Goal: Entertainment & Leisure: Consume media (video, audio)

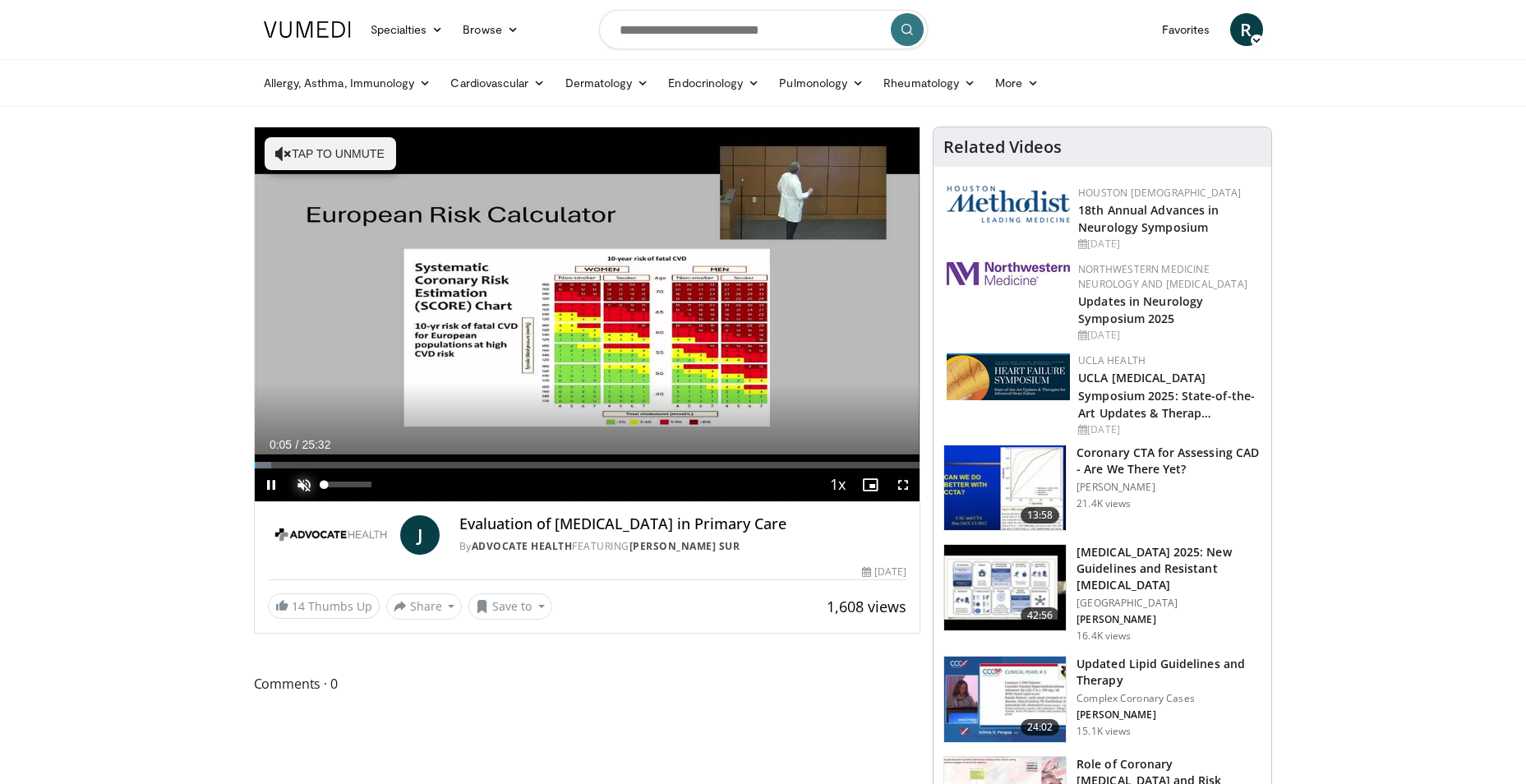
click at [301, 482] on span "Video Player" at bounding box center [304, 484] width 33 height 33
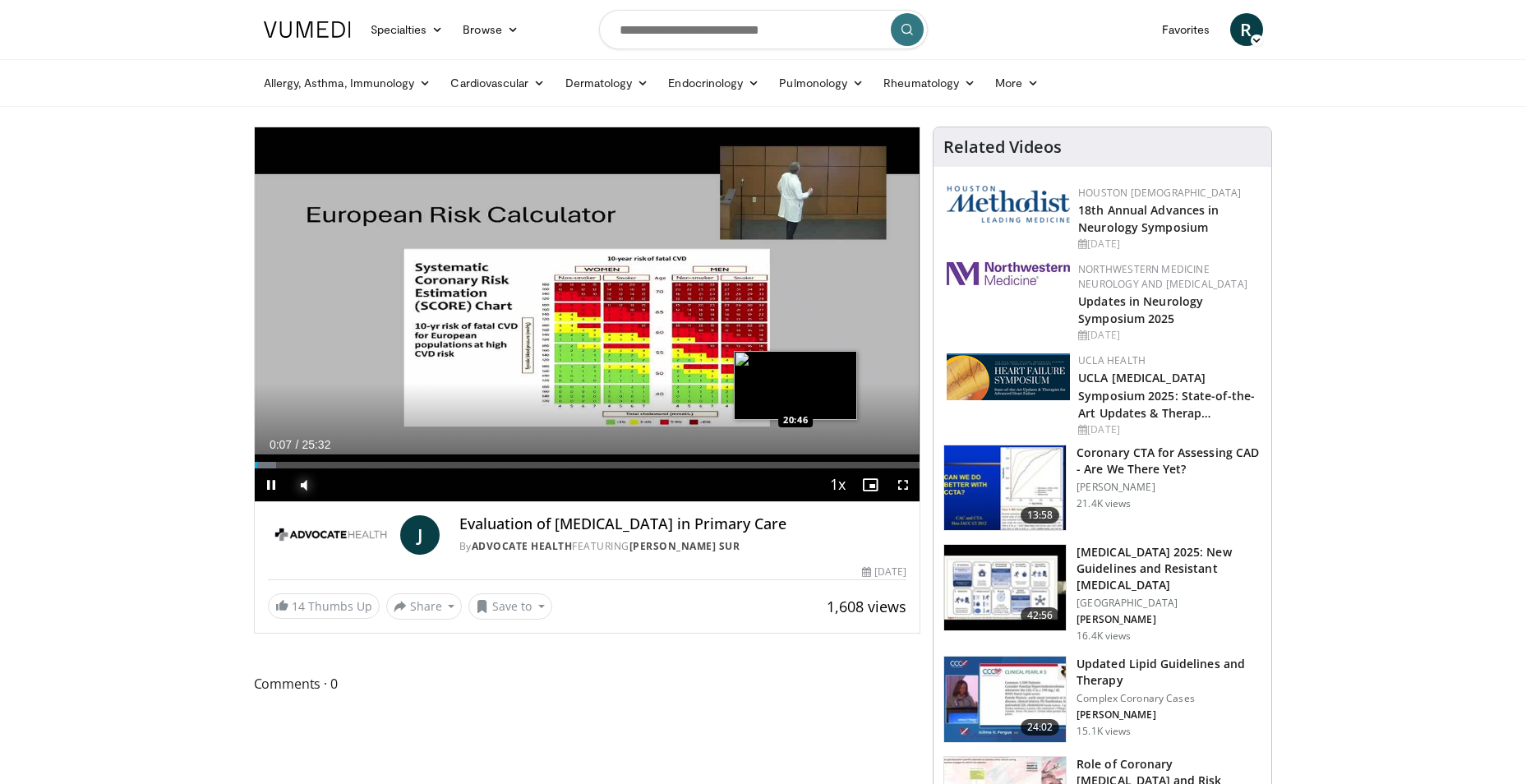
click at [796, 462] on div "Loaded : 3.24% 00:07 20:46" at bounding box center [588, 465] width 665 height 7
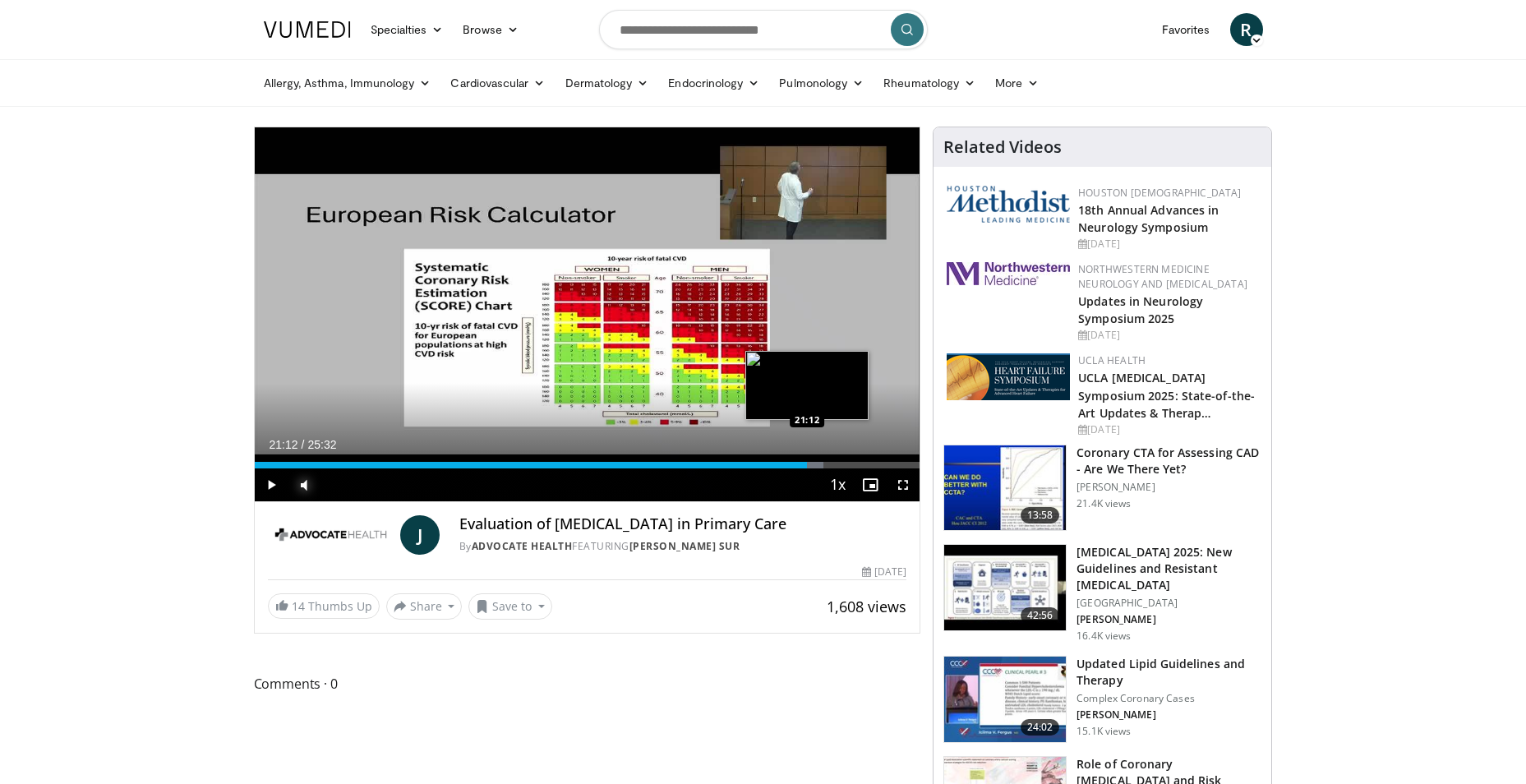
click at [808, 462] on div "Progress Bar" at bounding box center [808, 465] width 30 height 7
click at [829, 461] on div "Loaded : 88.06% 21:27 22:02" at bounding box center [588, 465] width 665 height 7
click at [814, 462] on div "Loaded : 91.30% 22:12 21:31" at bounding box center [588, 465] width 665 height 7
click at [275, 483] on span "Video Player" at bounding box center [271, 484] width 33 height 33
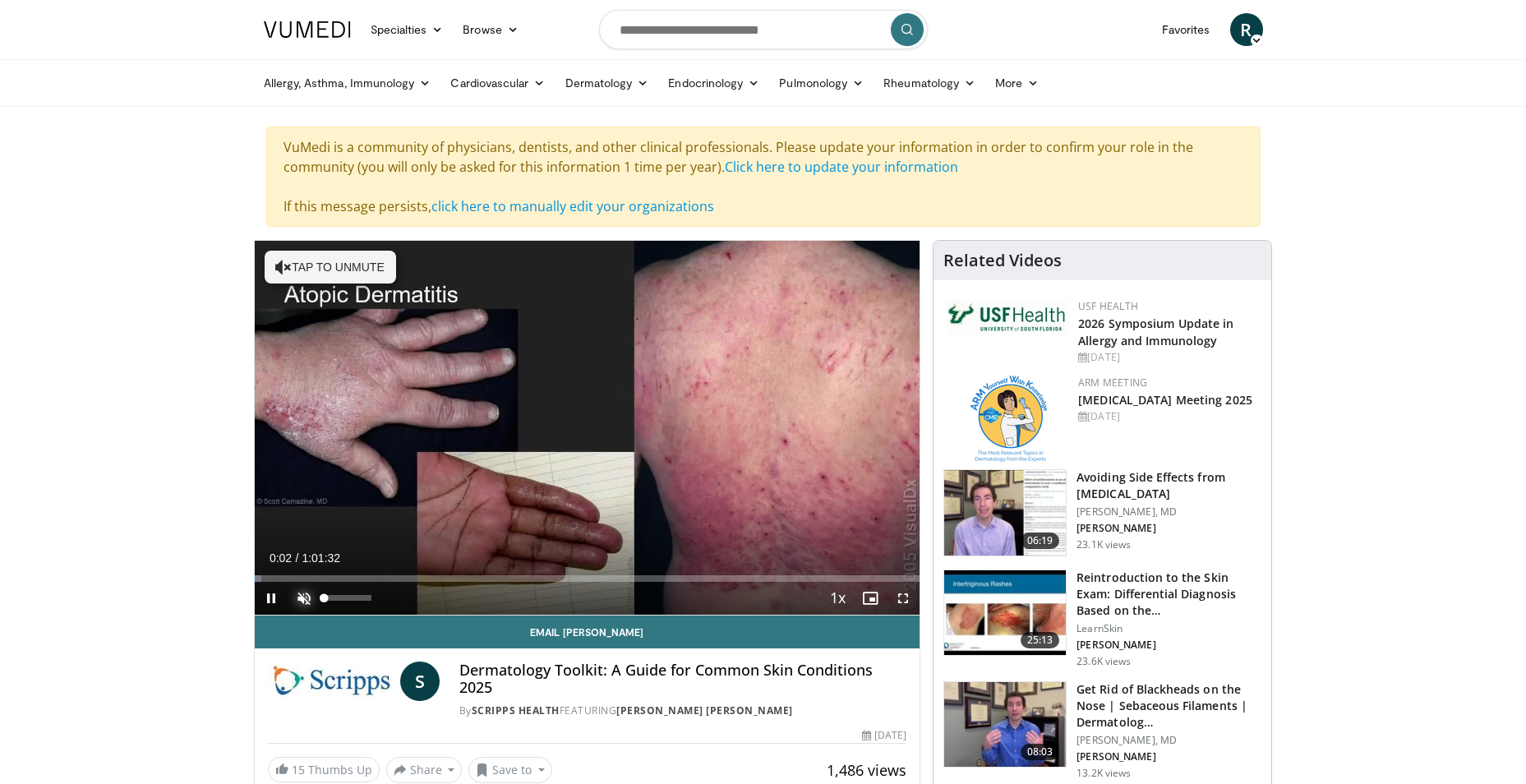
click at [303, 596] on span "Video Player" at bounding box center [304, 598] width 33 height 33
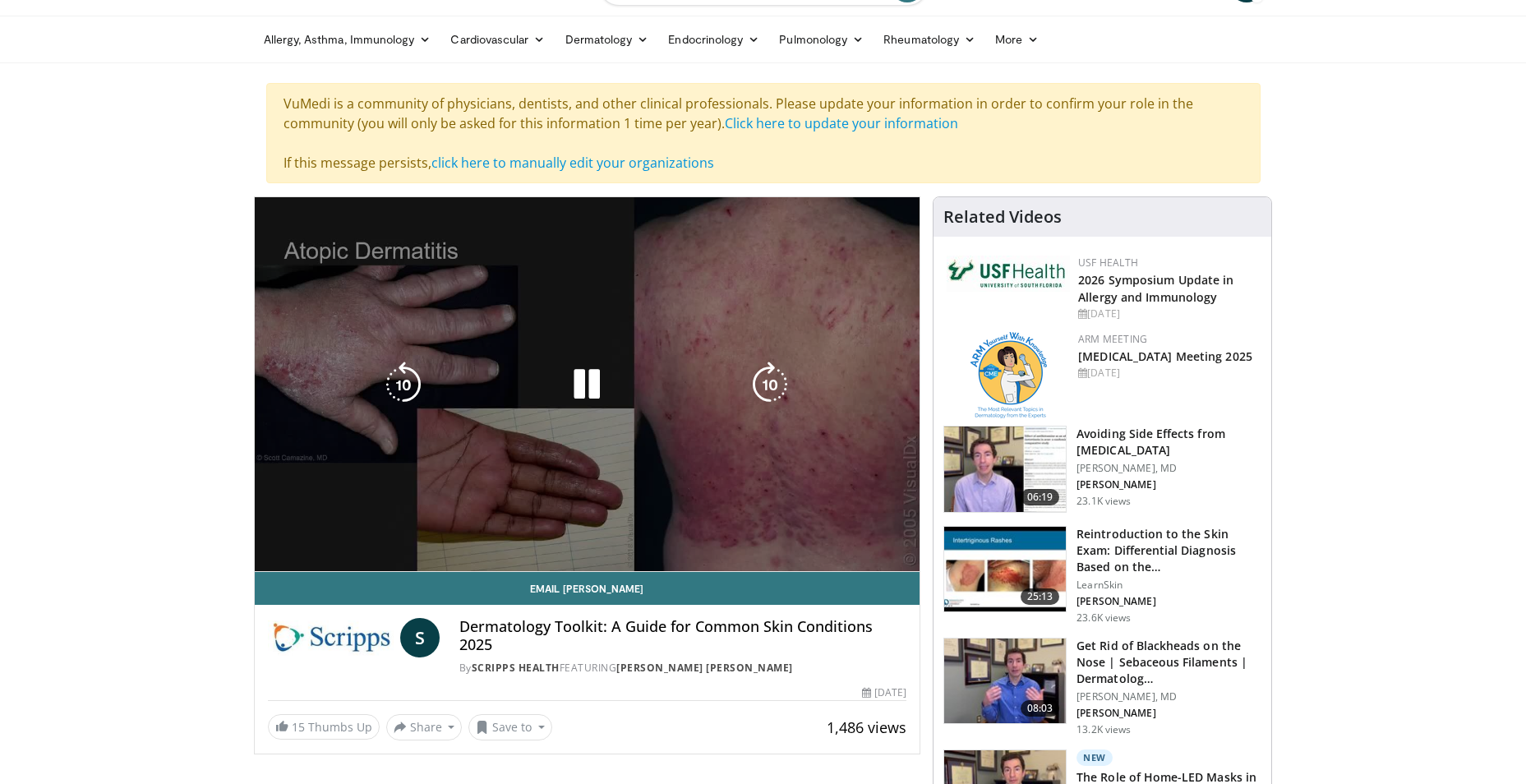
scroll to position [83, 0]
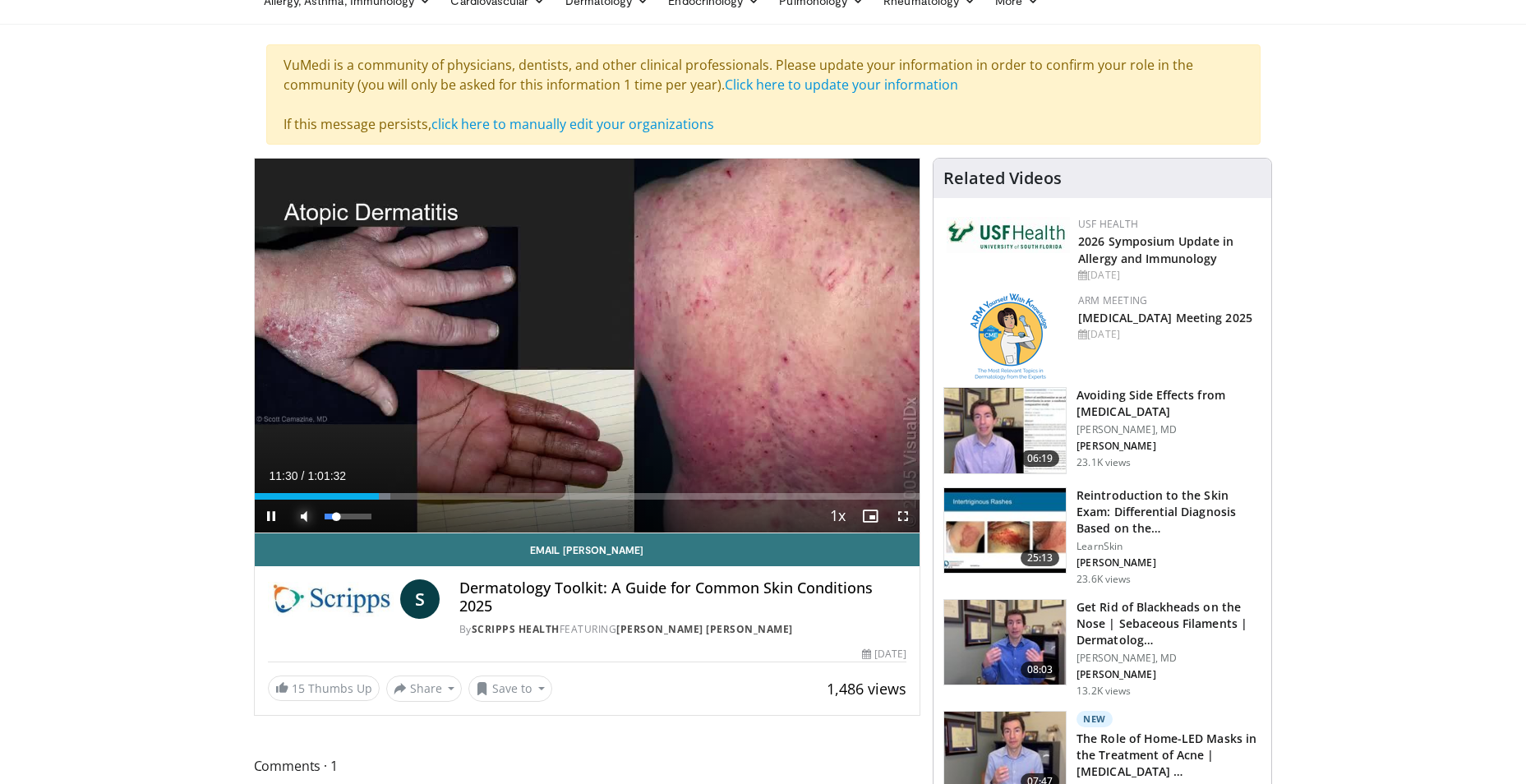
click at [303, 515] on span "Video Player" at bounding box center [304, 515] width 33 height 33
click at [306, 517] on span "Video Player" at bounding box center [304, 515] width 33 height 33
click at [374, 497] on div "0:11:05" at bounding box center [319, 497] width 128 height 7
click at [300, 518] on span "Video Player" at bounding box center [304, 515] width 33 height 33
click at [299, 513] on span "Video Player" at bounding box center [304, 515] width 33 height 33
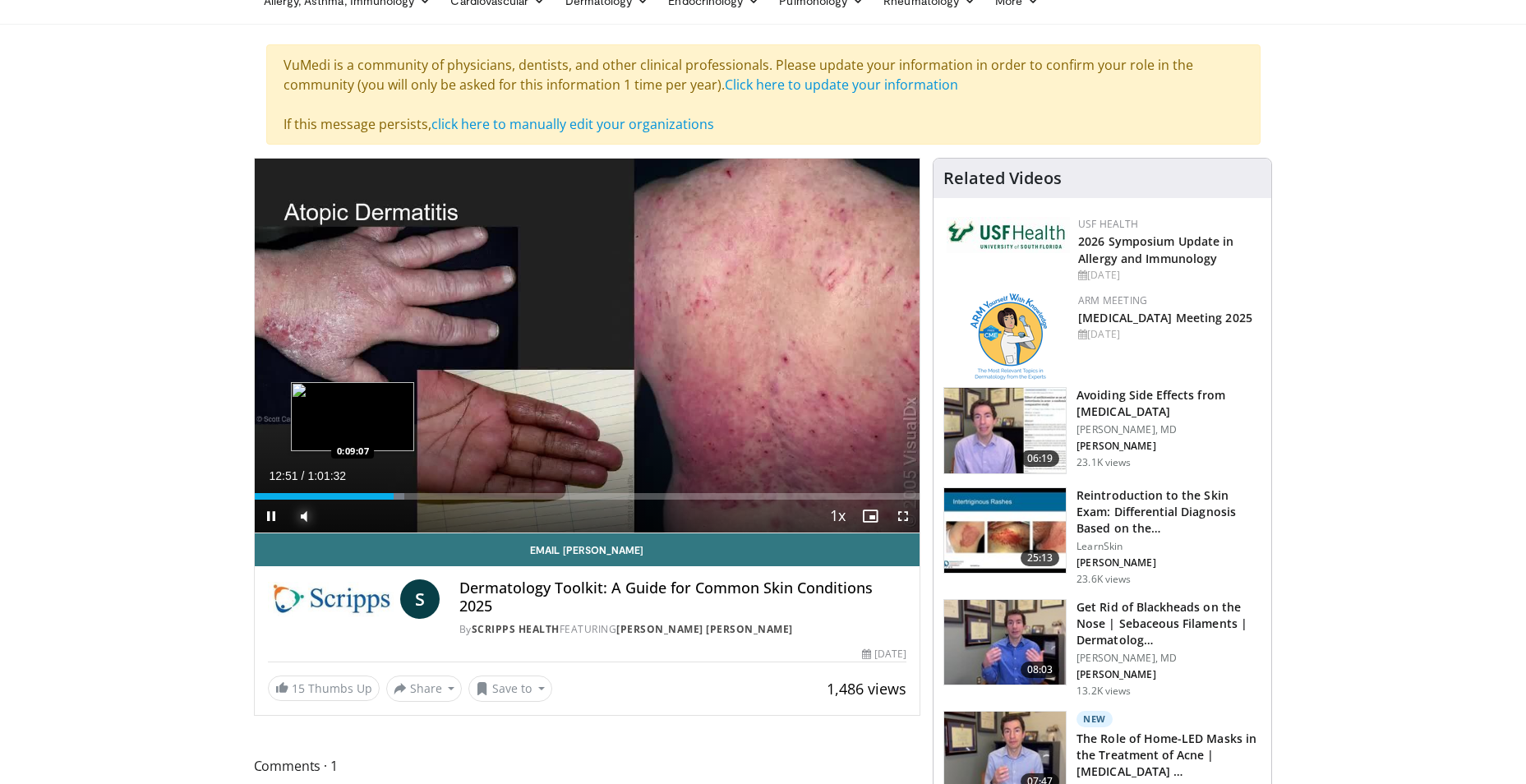
click at [353, 494] on div "Loaded : 22.57% 0:12:51 0:09:07" at bounding box center [588, 497] width 665 height 7
click at [341, 495] on div "0:08:03" at bounding box center [298, 497] width 87 height 7
click at [271, 512] on span "Video Player" at bounding box center [271, 515] width 33 height 33
click at [270, 512] on span "Video Player" at bounding box center [271, 515] width 33 height 33
click at [277, 514] on span "Video Player" at bounding box center [271, 515] width 33 height 33
